Goal: Task Accomplishment & Management: Use online tool/utility

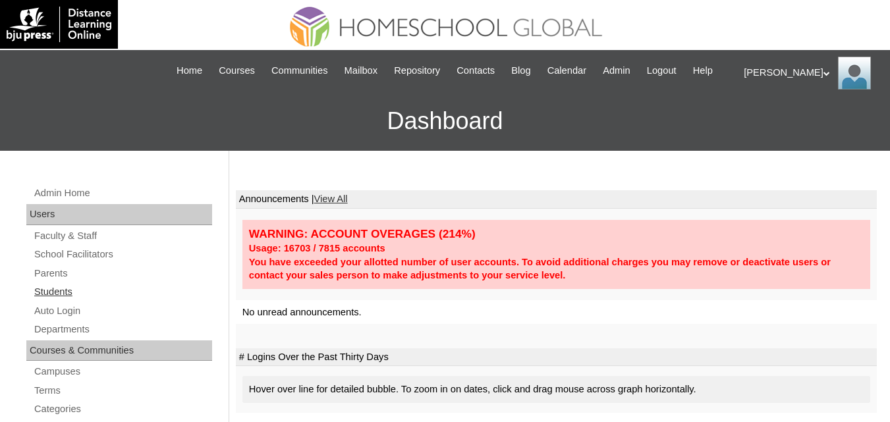
click at [50, 301] on link "Students" at bounding box center [122, 292] width 179 height 16
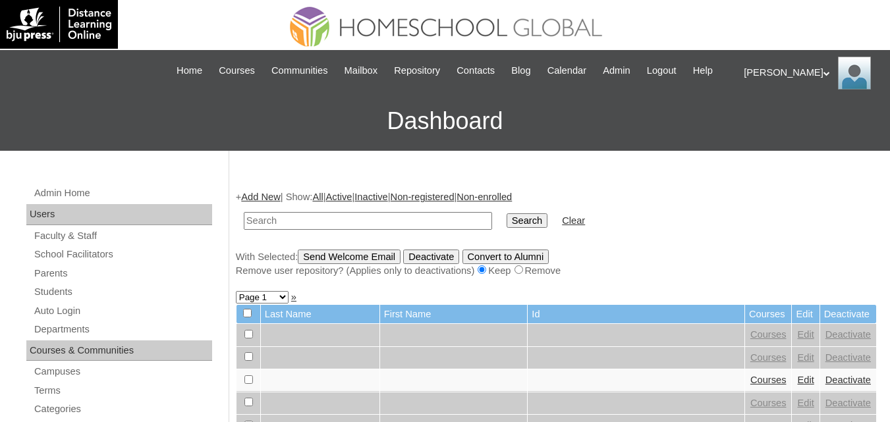
click at [303, 230] on input "text" at bounding box center [368, 221] width 248 height 18
type input "[DATE][PERSON_NAME]"
click at [507, 228] on input "Search" at bounding box center [527, 221] width 41 height 14
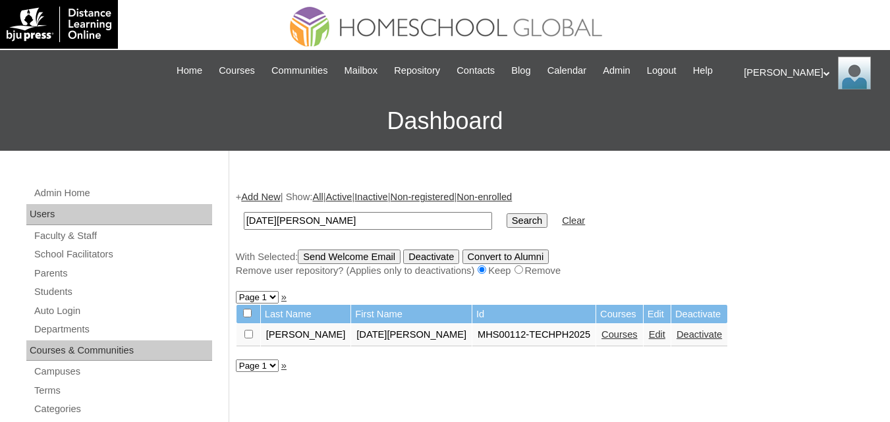
click at [602, 340] on link "Courses" at bounding box center [620, 335] width 36 height 11
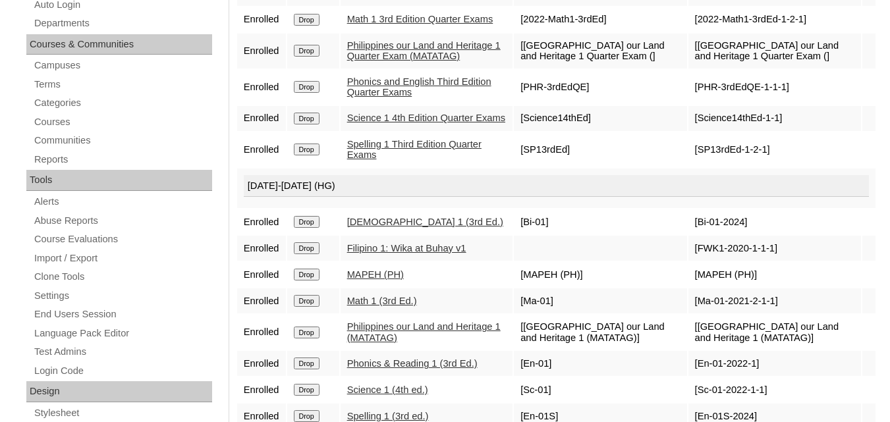
scroll to position [395, 0]
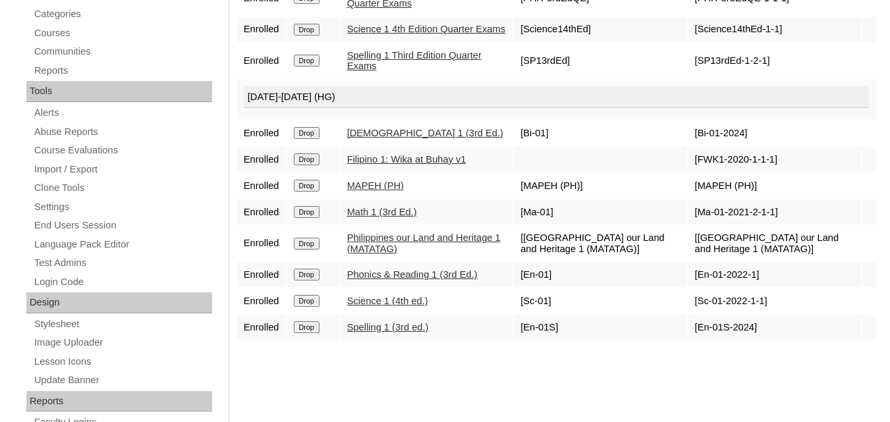
click at [439, 254] on link "Philippines our Land and Heritage 1 (MATATAG)" at bounding box center [424, 244] width 154 height 22
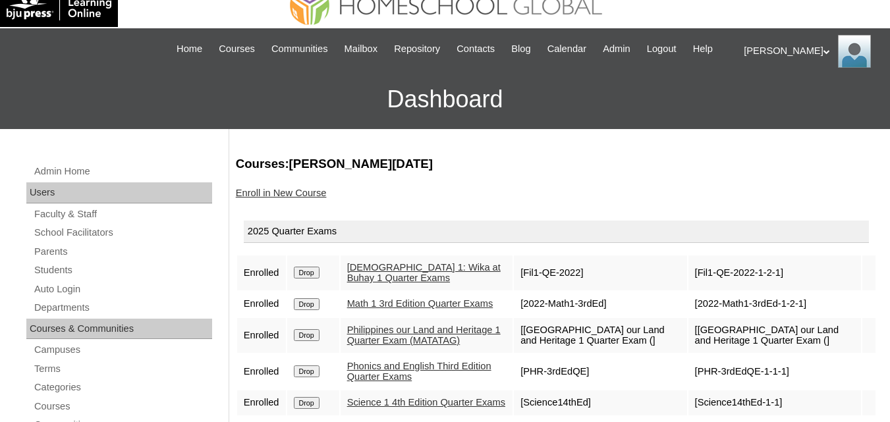
scroll to position [0, 0]
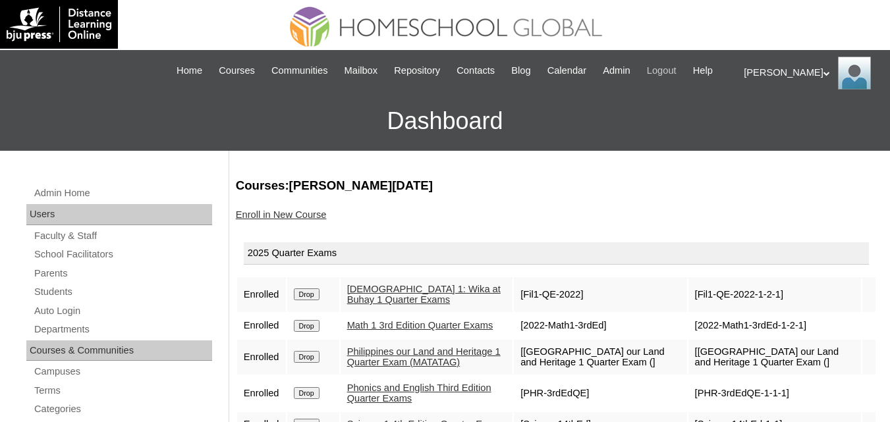
click at [677, 67] on span "Logout" at bounding box center [662, 70] width 30 height 15
click at [631, 70] on span "Admin" at bounding box center [617, 70] width 28 height 15
click at [631, 72] on span "Admin" at bounding box center [617, 70] width 28 height 15
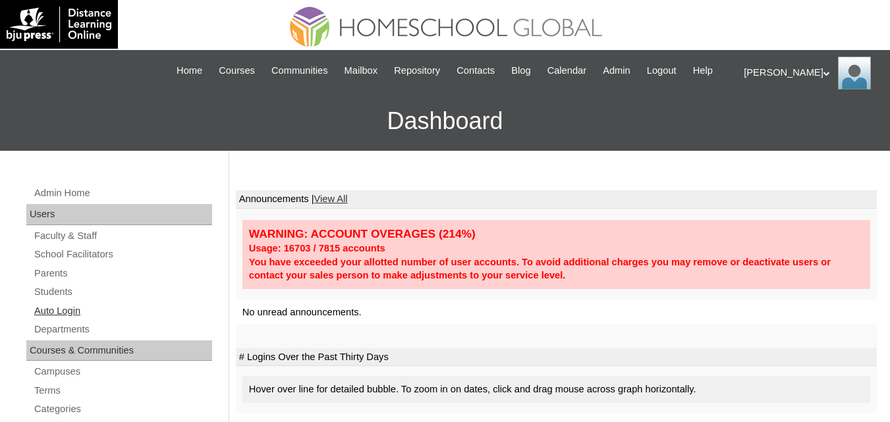
click at [66, 320] on link "Auto Login" at bounding box center [122, 311] width 179 height 16
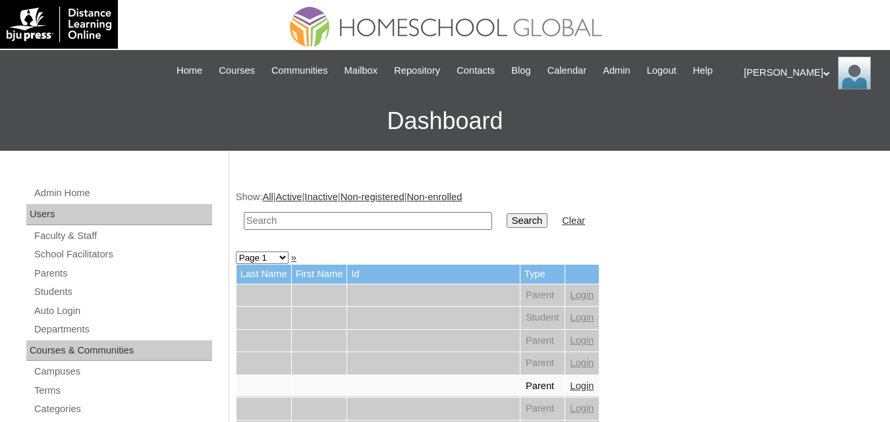
click at [272, 230] on input "text" at bounding box center [368, 221] width 248 height 18
paste input "[DATE][PERSON_NAME]"
type input "[DATE][PERSON_NAME]"
click at [507, 228] on input "Search" at bounding box center [527, 221] width 41 height 14
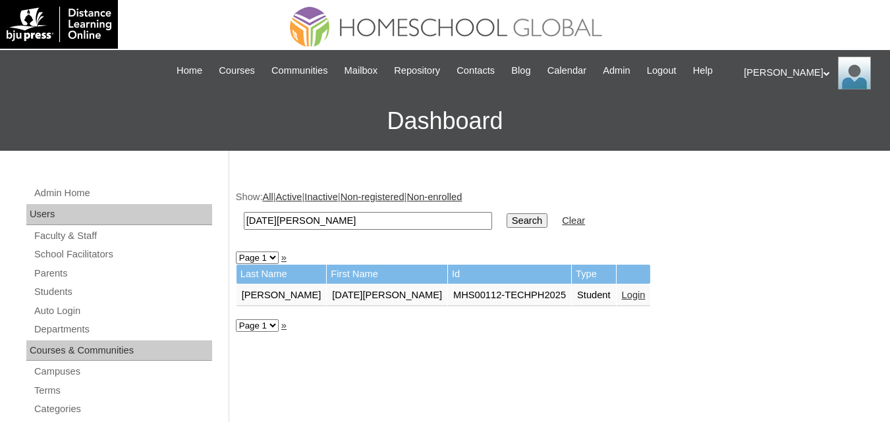
click at [622, 301] on link "Login" at bounding box center [634, 295] width 24 height 11
